Goal: Transaction & Acquisition: Book appointment/travel/reservation

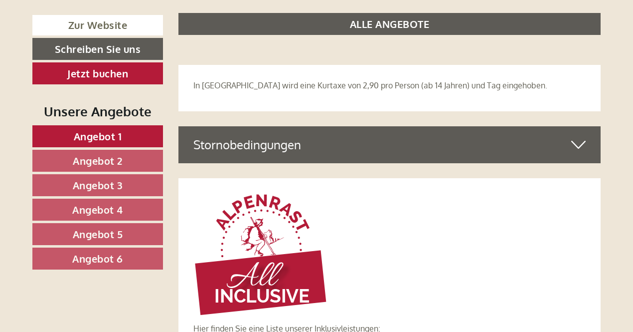
scroll to position [2858, 0]
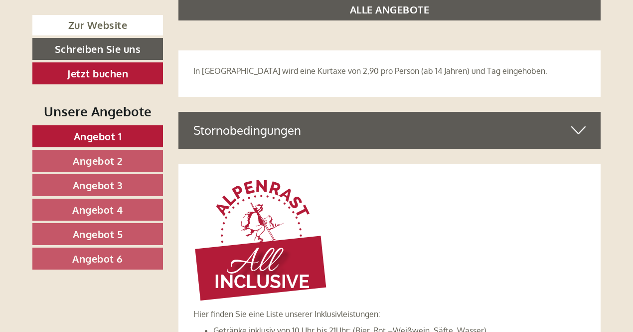
click at [130, 254] on link "Angebot 6" at bounding box center [97, 258] width 131 height 22
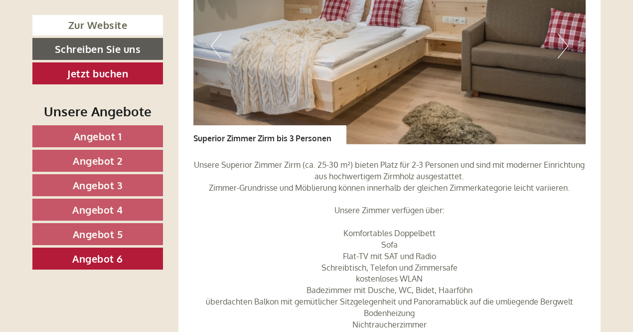
scroll to position [822, 0]
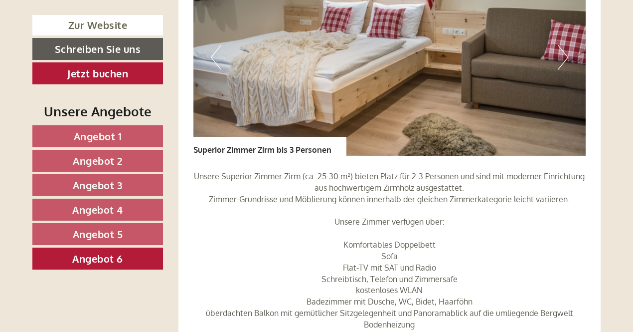
click at [125, 134] on link "Angebot 1" at bounding box center [97, 136] width 131 height 22
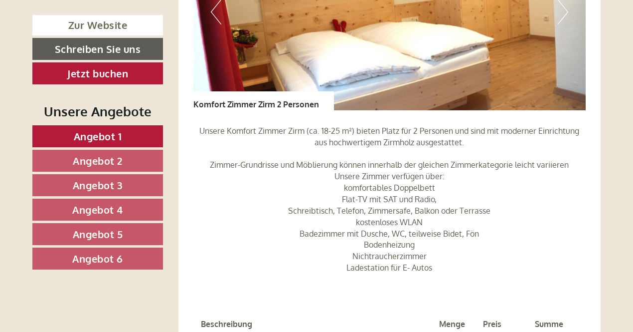
scroll to position [901, 0]
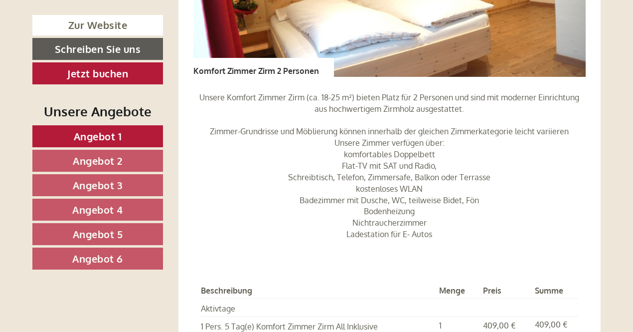
click at [145, 160] on link "Angebot 2" at bounding box center [97, 161] width 131 height 22
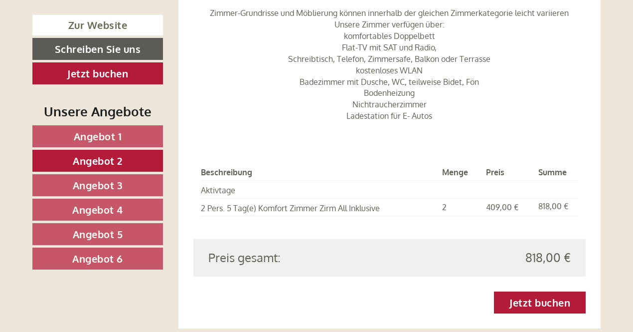
scroll to position [1030, 0]
